Goal: Task Accomplishment & Management: Use online tool/utility

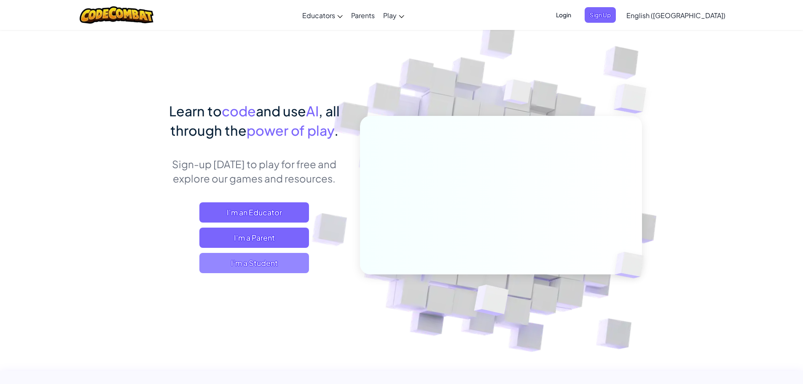
drag, startPoint x: 242, startPoint y: 271, endPoint x: 244, endPoint y: 266, distance: 5.6
click at [244, 266] on span "I'm a Student" at bounding box center [254, 263] width 110 height 20
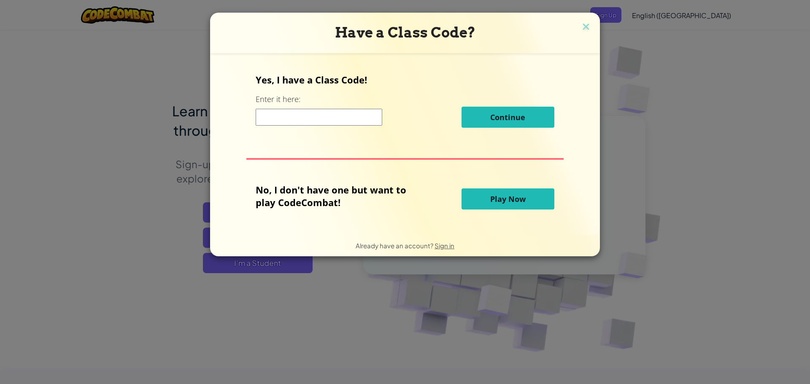
click at [519, 202] on span "Play Now" at bounding box center [507, 199] width 35 height 10
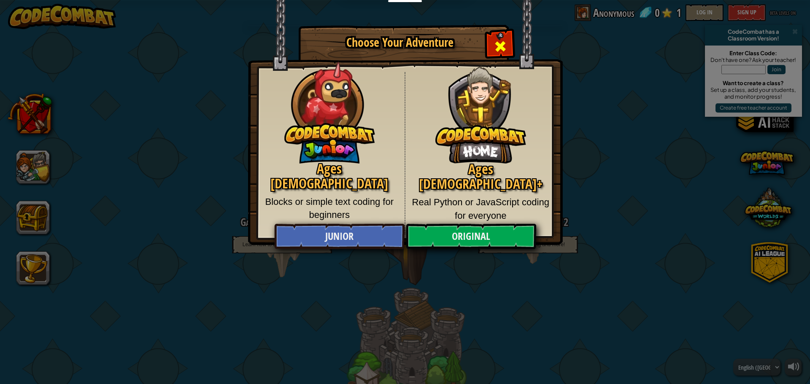
click at [501, 46] on span "Close modal" at bounding box center [499, 46] width 13 height 13
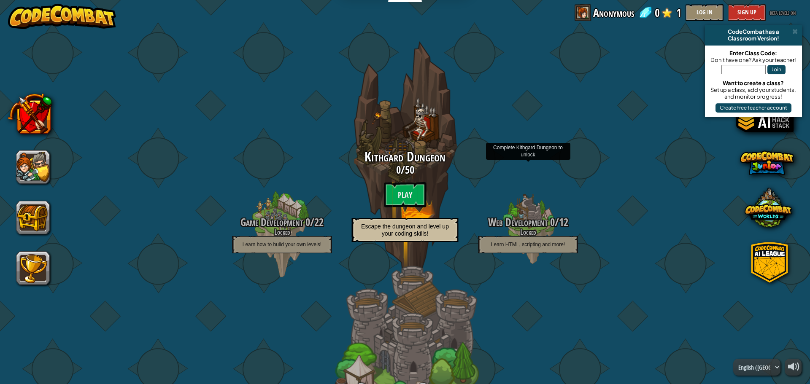
scroll to position [42, 0]
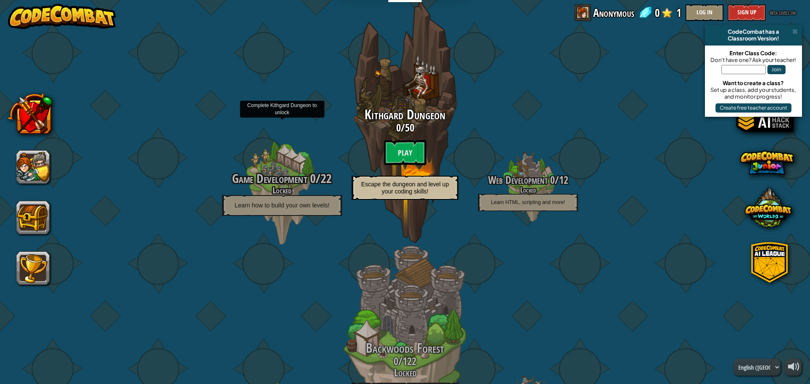
click at [281, 170] on span "Game Development" at bounding box center [269, 178] width 75 height 17
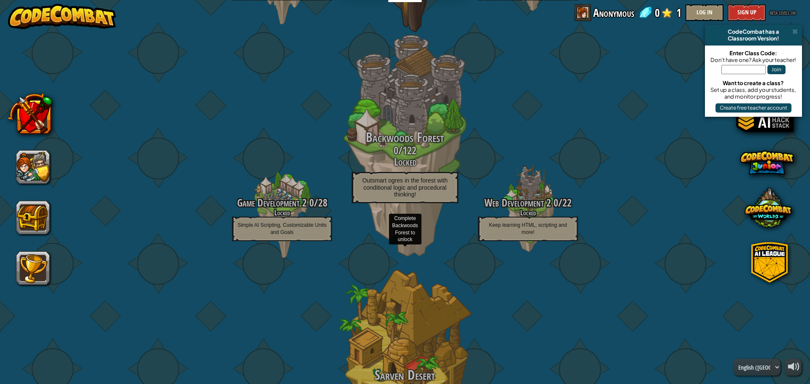
scroll to position [84, 0]
